Goal: Transaction & Acquisition: Purchase product/service

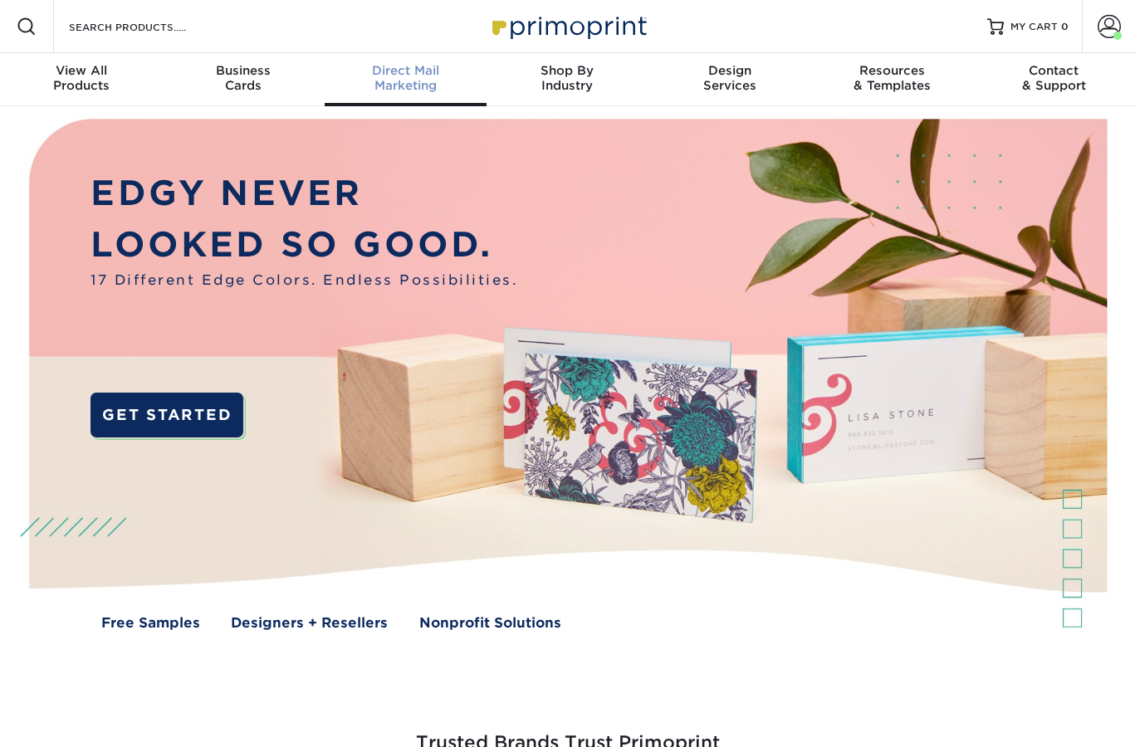
click at [401, 75] on span "Direct Mail" at bounding box center [406, 70] width 162 height 15
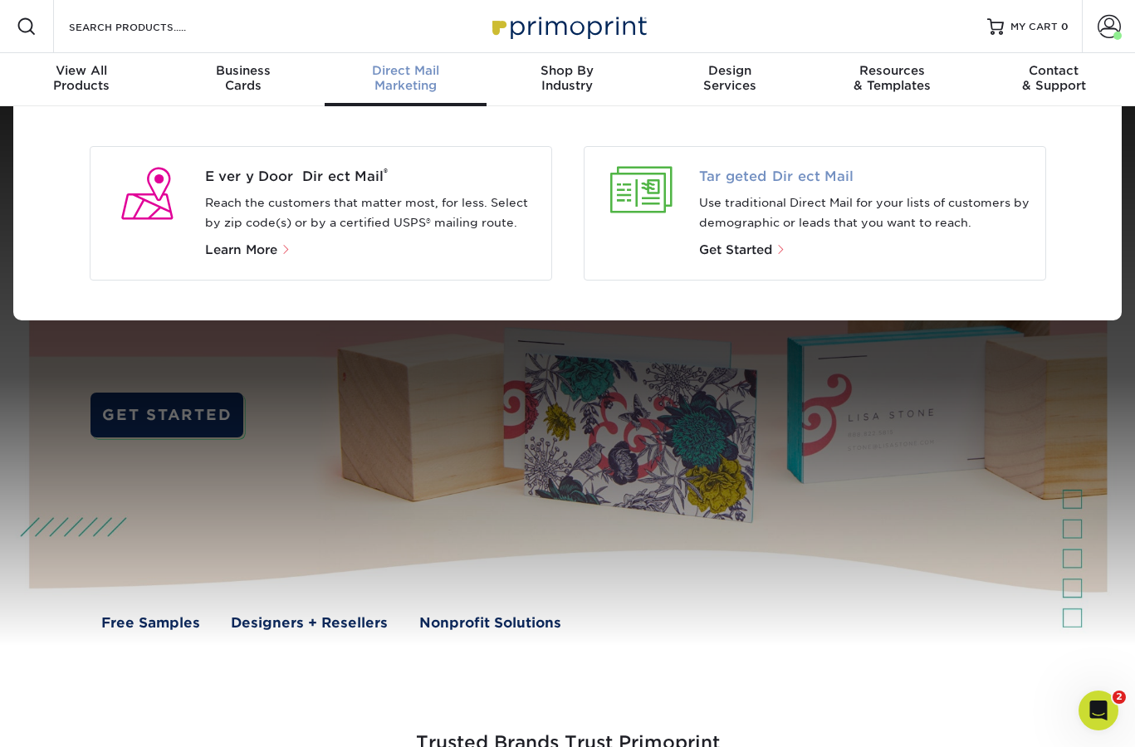
click at [756, 179] on span "Targeted Direct Mail" at bounding box center [865, 177] width 333 height 20
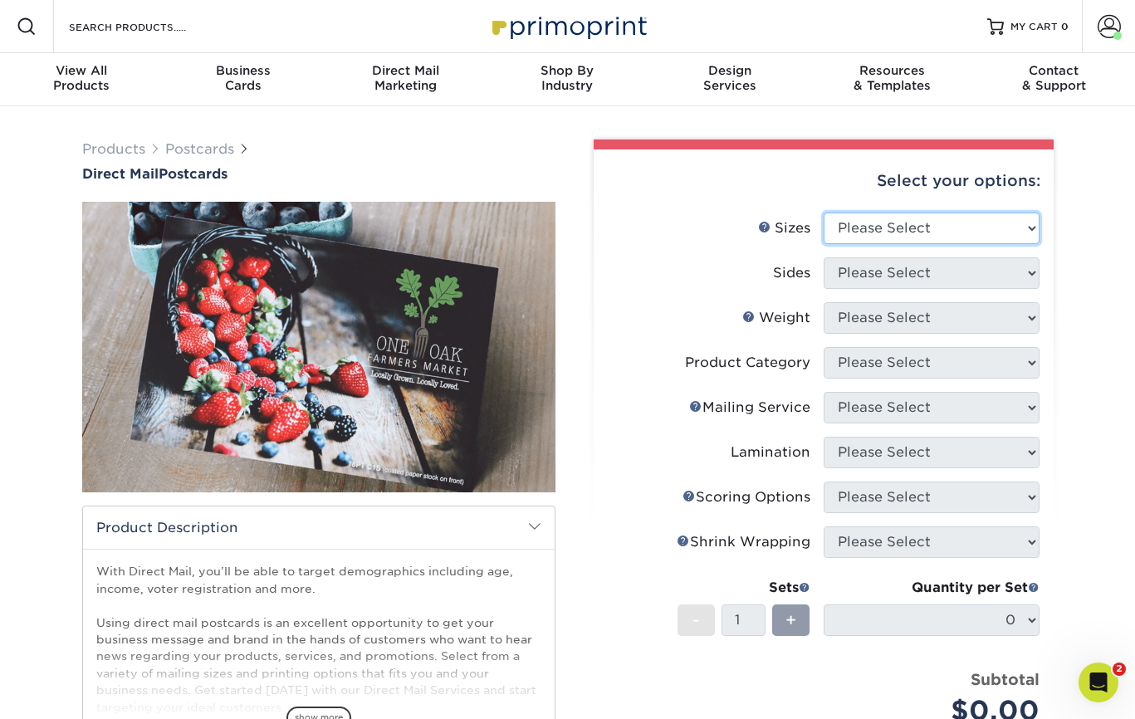
select select "6.50x9.00"
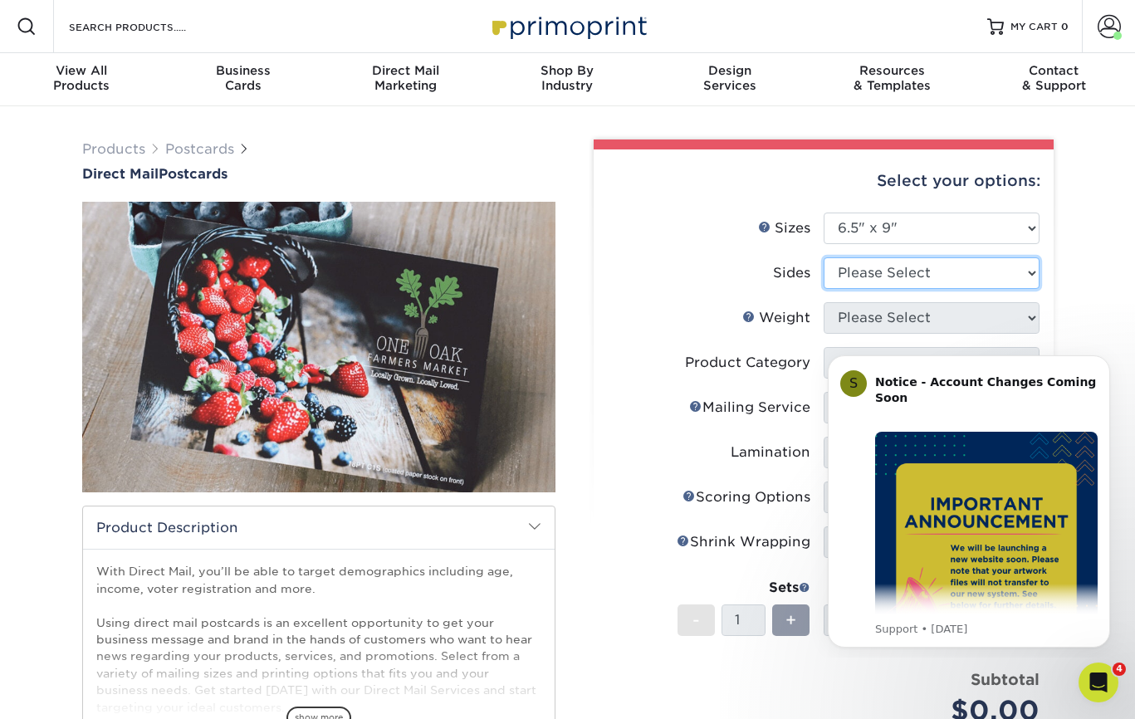
select select "13abbda7-1d64-4f25-8bb2-c179b224825d"
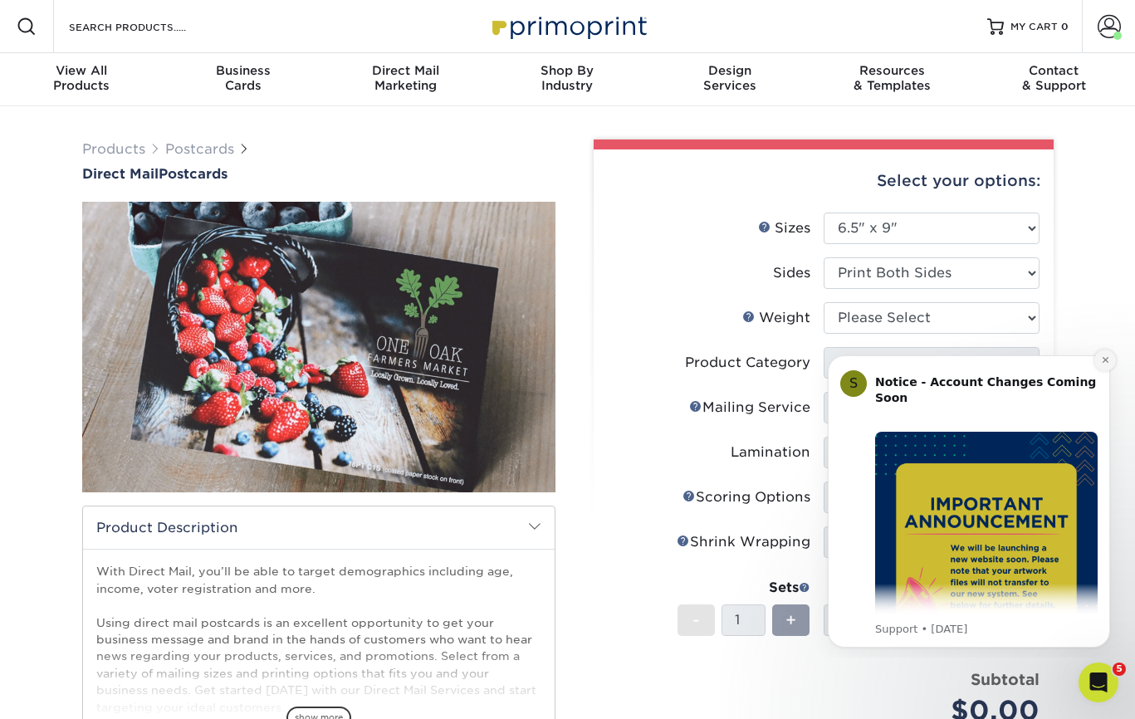
click at [1103, 356] on icon "Dismiss notification" at bounding box center [1105, 359] width 9 height 9
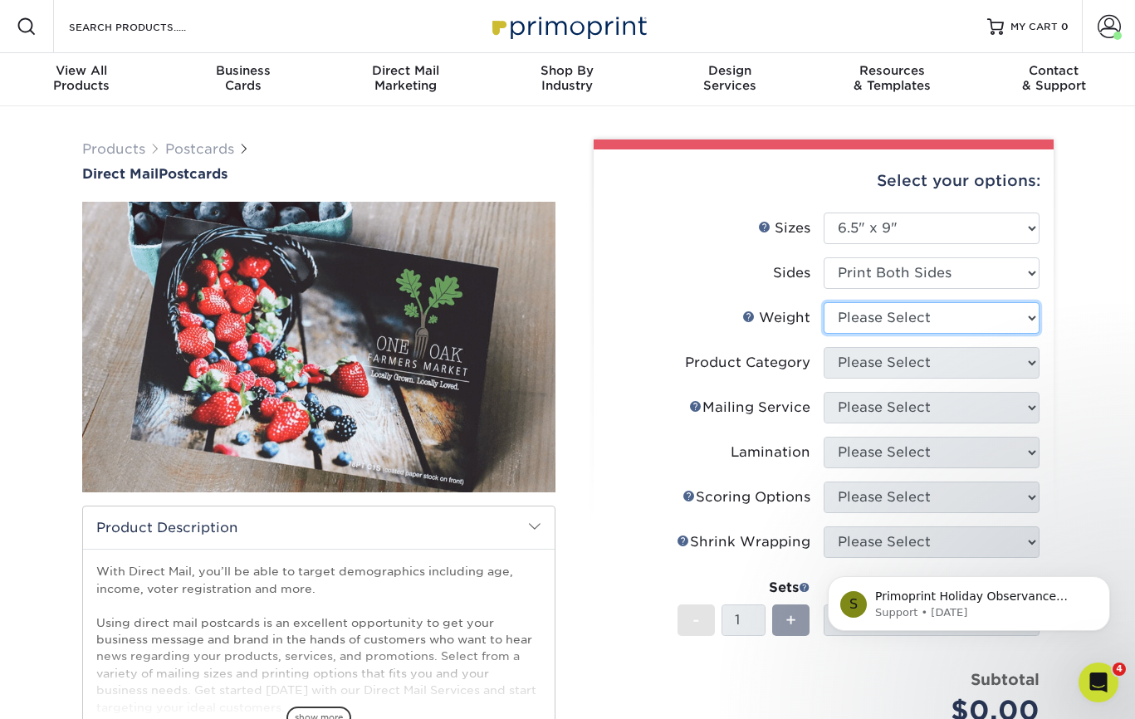
select select "16PT"
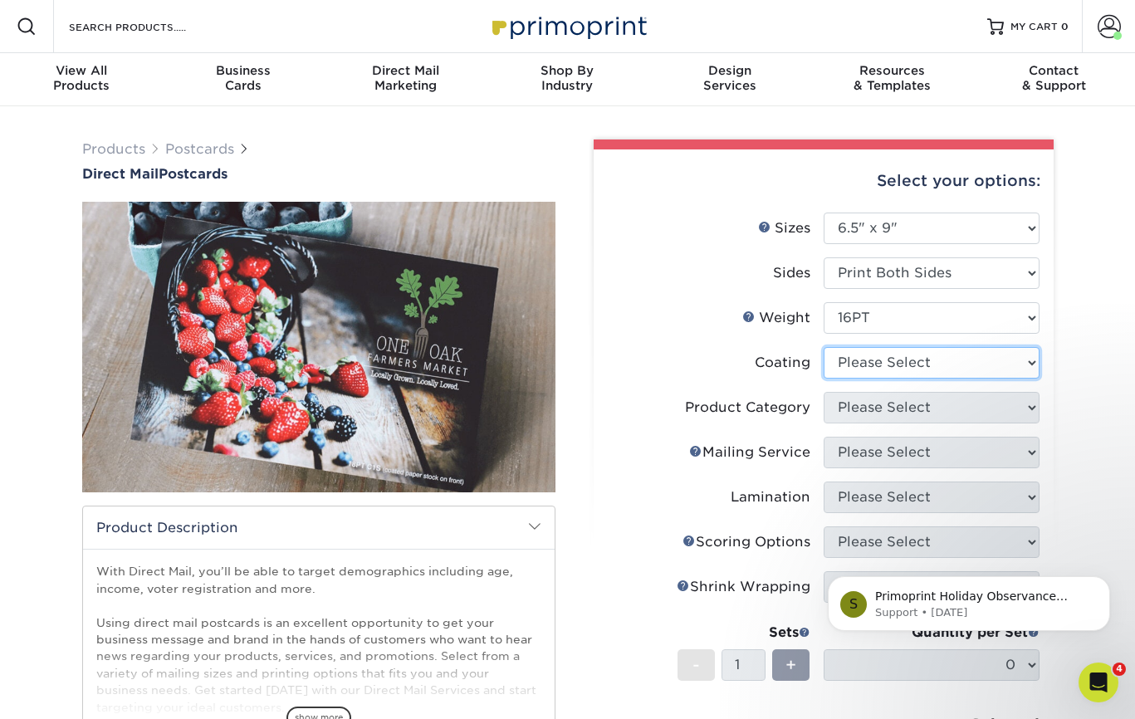
select select "ae367451-b2b8-45df-a344-0f05b6a12993"
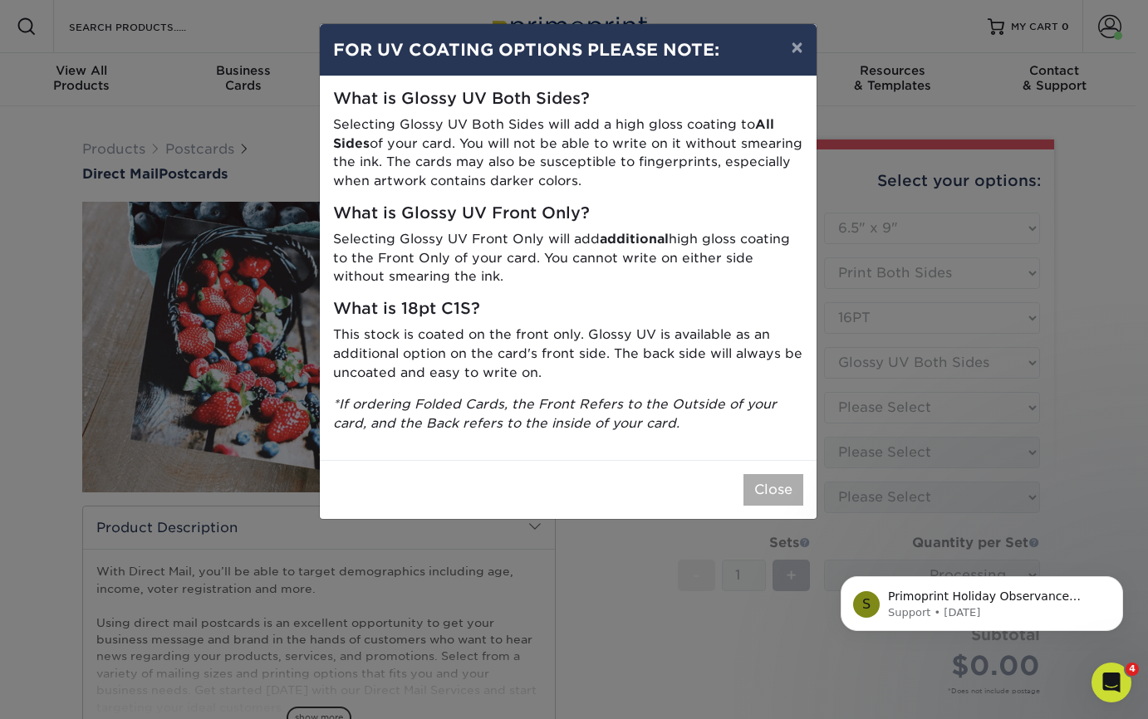
click at [765, 474] on button "Close" at bounding box center [773, 490] width 60 height 32
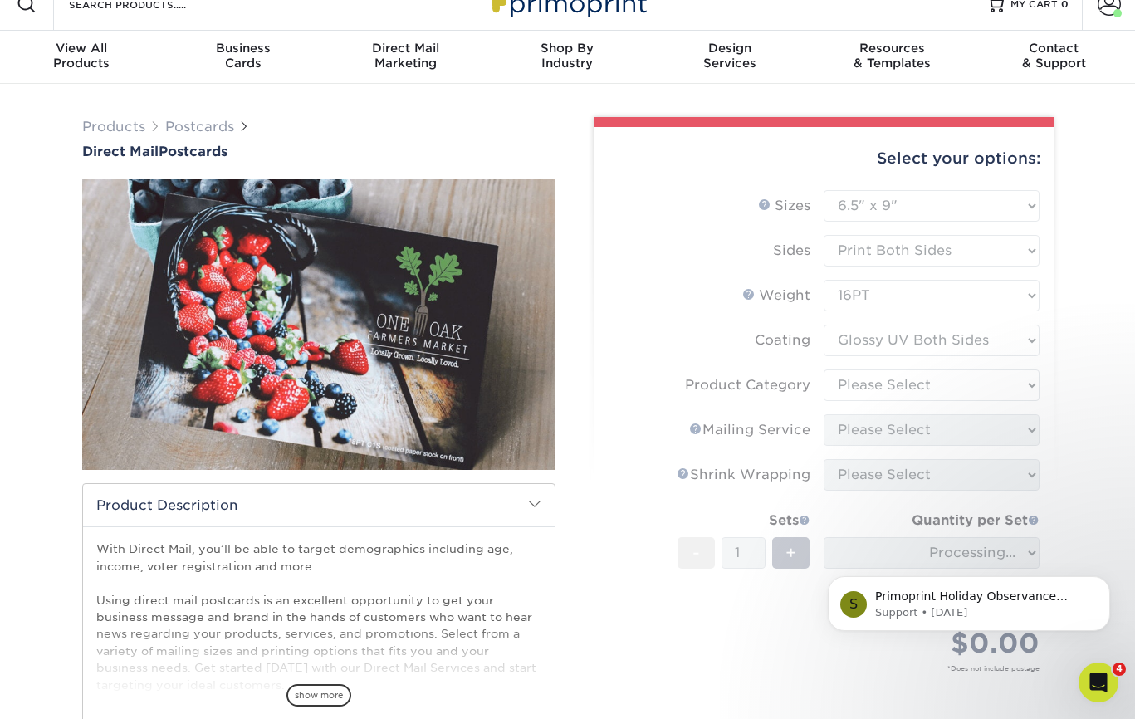
scroll to position [96, 0]
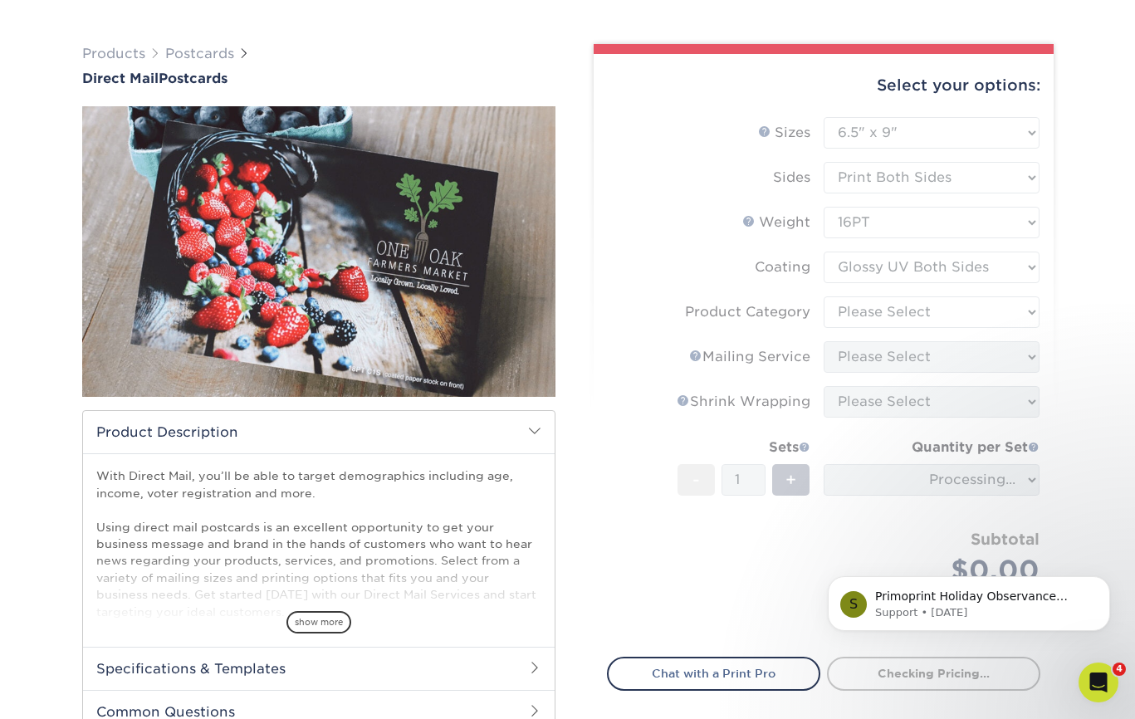
click at [1087, 275] on div "Products Postcards Direct Mail Postcards $" at bounding box center [567, 431] width 1135 height 840
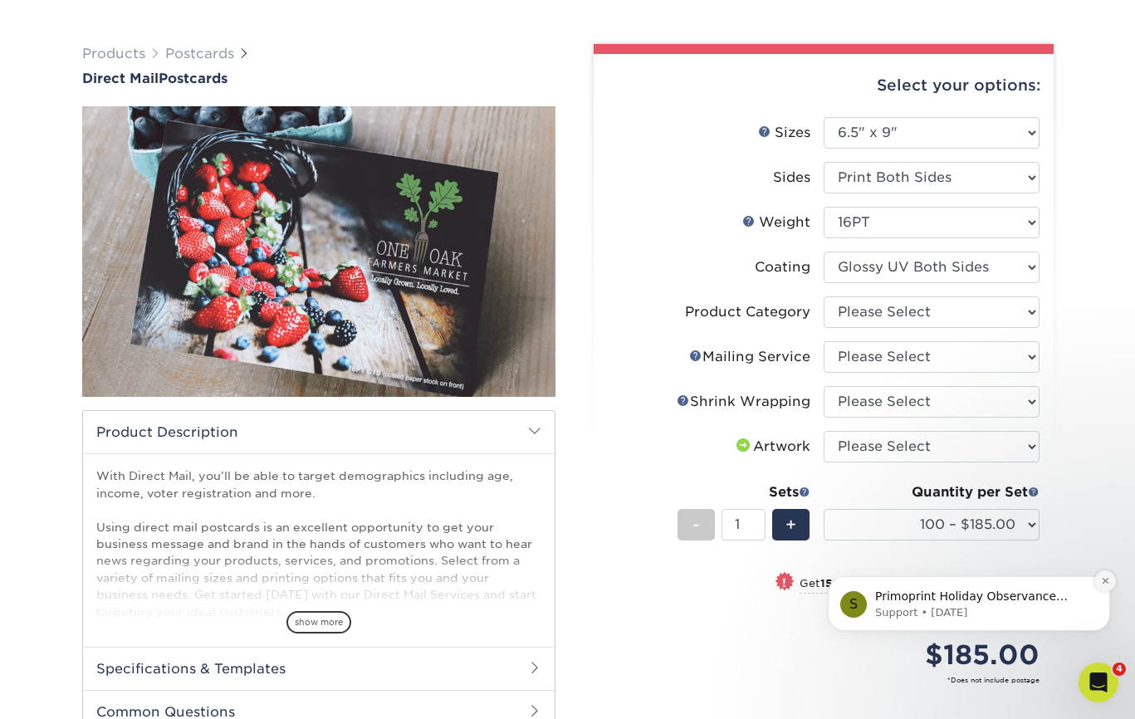
drag, startPoint x: 1103, startPoint y: 581, endPoint x: 1871, endPoint y: 1012, distance: 881.3
click at [1103, 581] on icon "Dismiss notification" at bounding box center [1105, 580] width 9 height 9
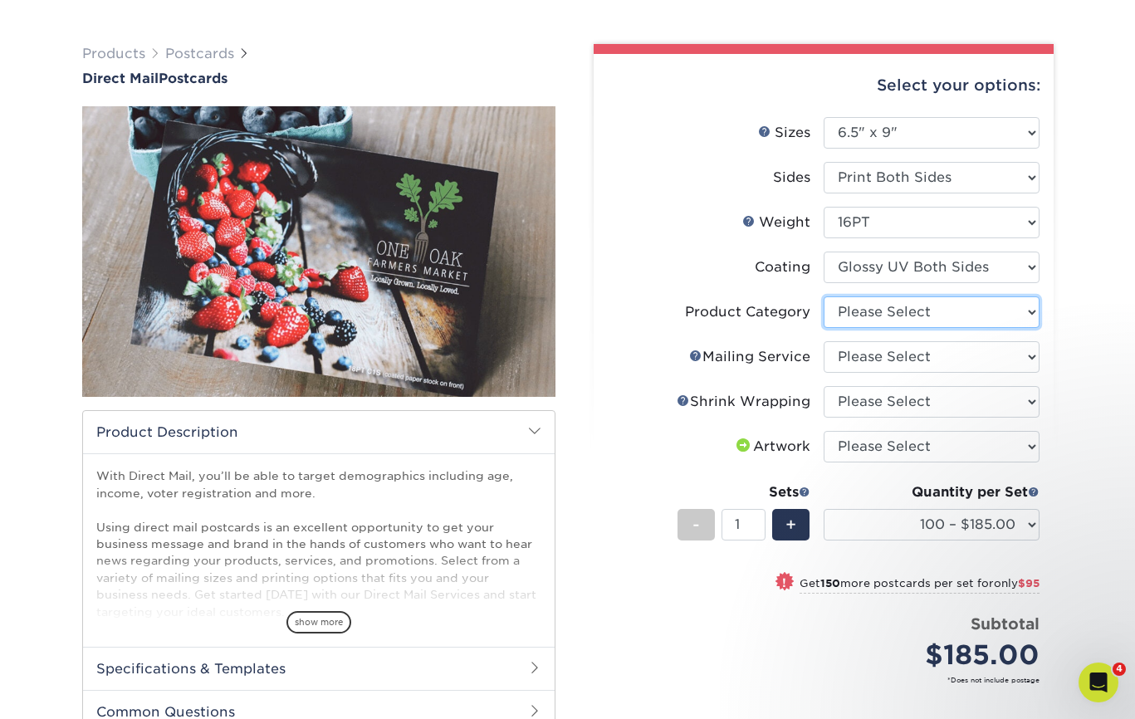
select select "9b7272e0-d6c8-4c3c-8e97-d3a1bcdab858"
select select "eb476b5d-8b66-4c79-8e65-1263f8f6ca3c"
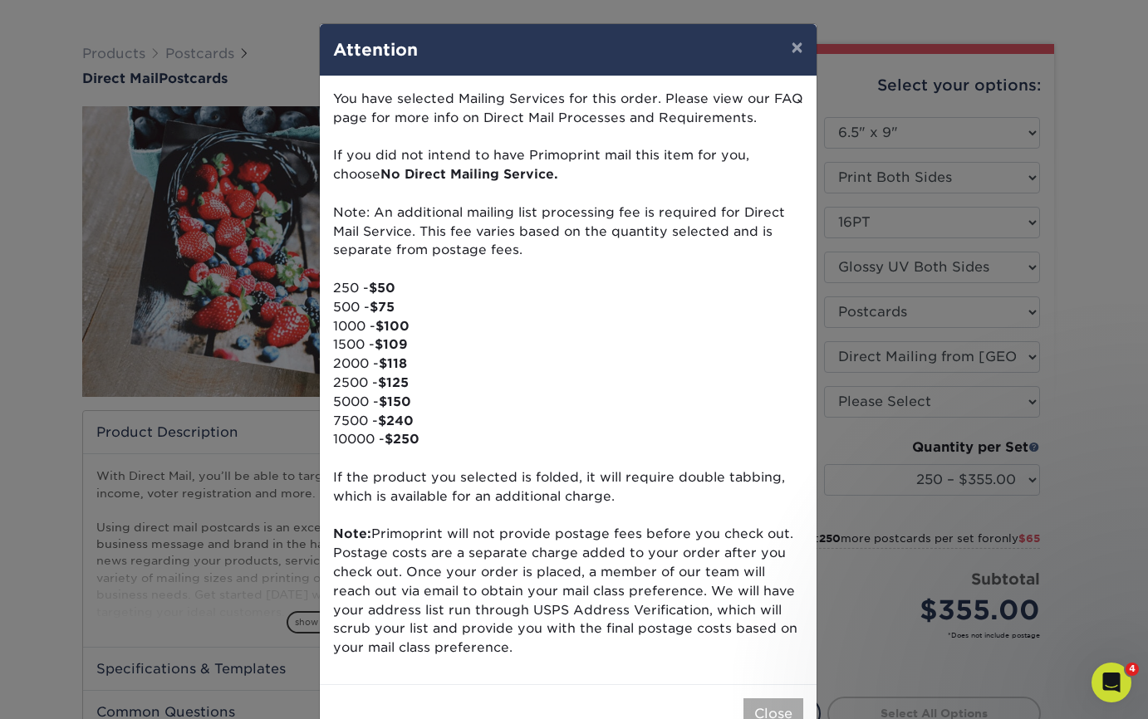
click at [748, 705] on button "Close" at bounding box center [773, 714] width 60 height 32
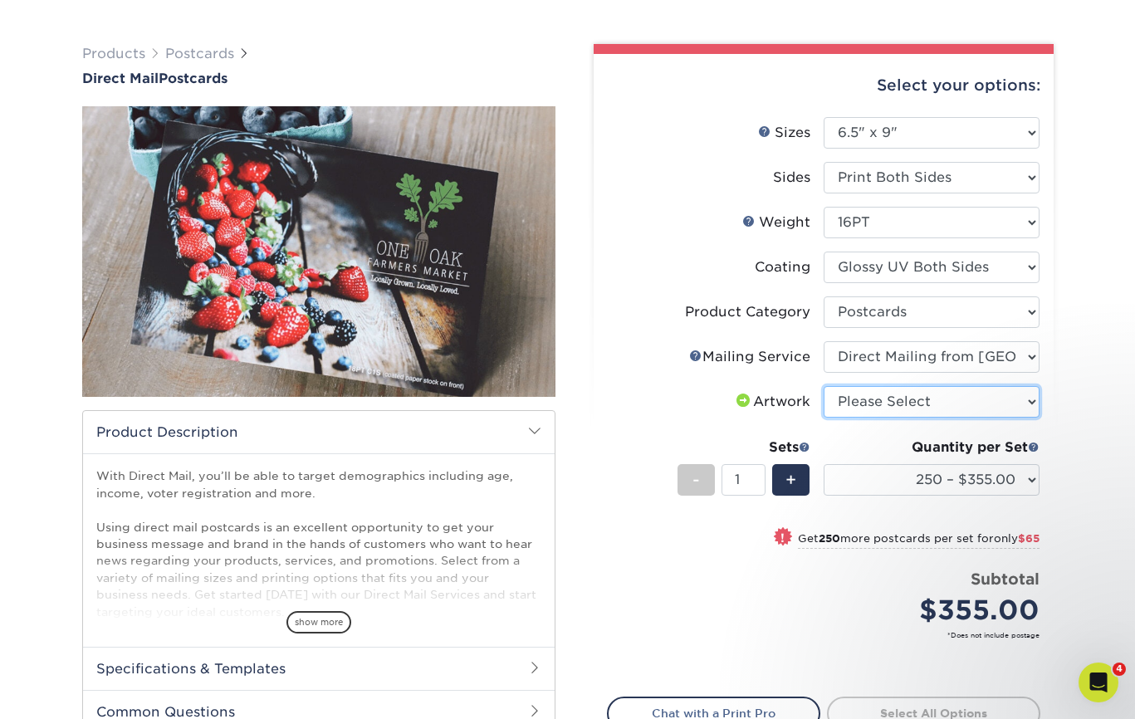
select select "upload"
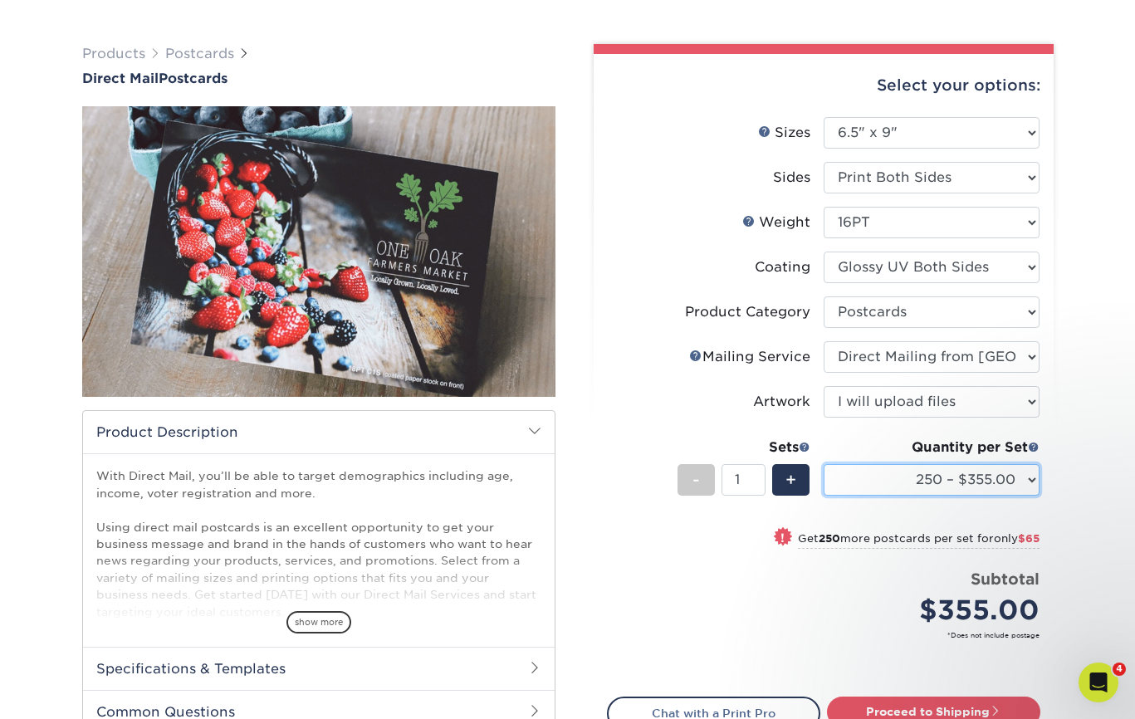
select select "5000 – $1158.00"
click at [678, 570] on div "Price per set $1,158.00" at bounding box center [716, 599] width 216 height 63
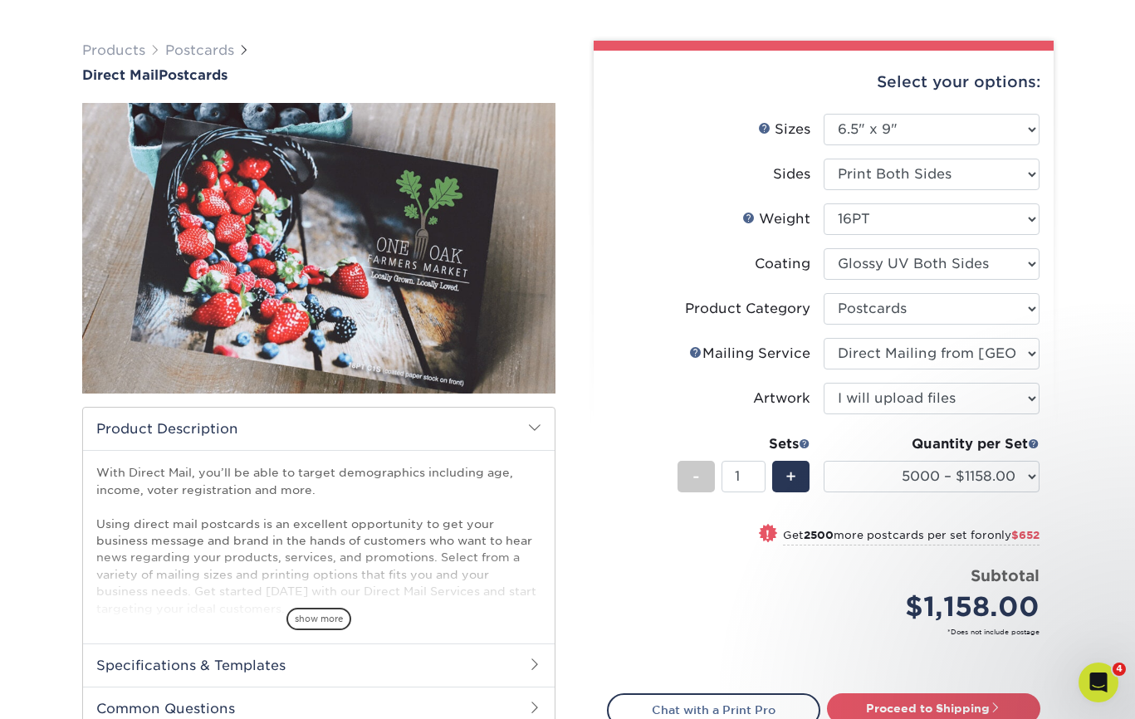
scroll to position [102, 0]
